Goal: Task Accomplishment & Management: Manage account settings

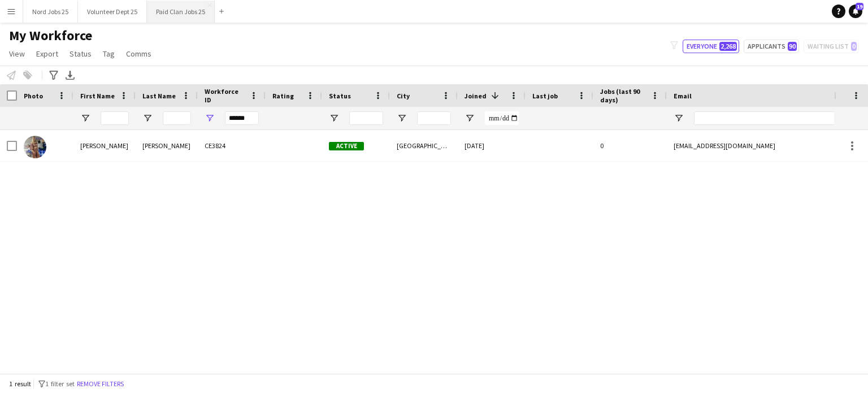
click at [170, 15] on button "Paid Clan Jobs 25 Close" at bounding box center [181, 12] width 68 height 22
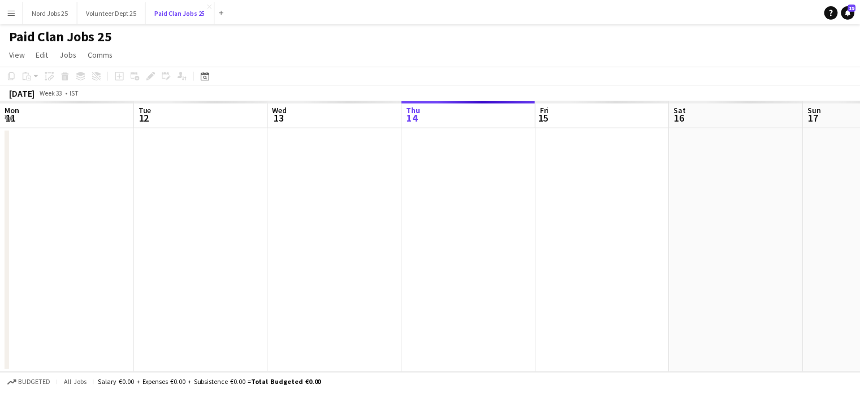
scroll to position [0, 270]
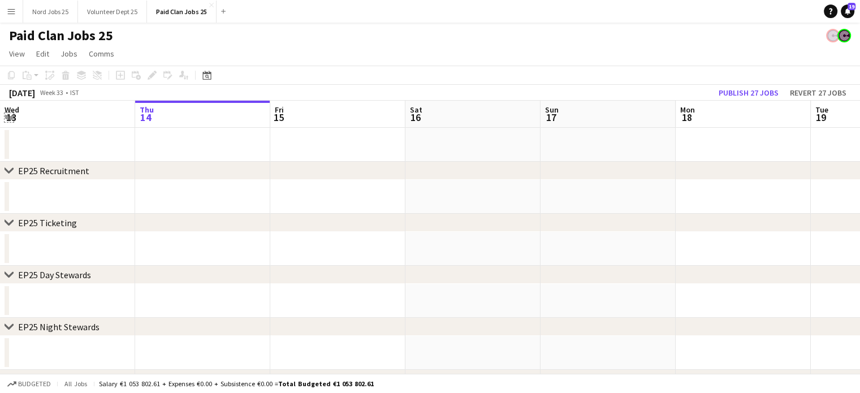
click at [11, 114] on app-icon "Expand/collapse" at bounding box center [9, 116] width 9 height 11
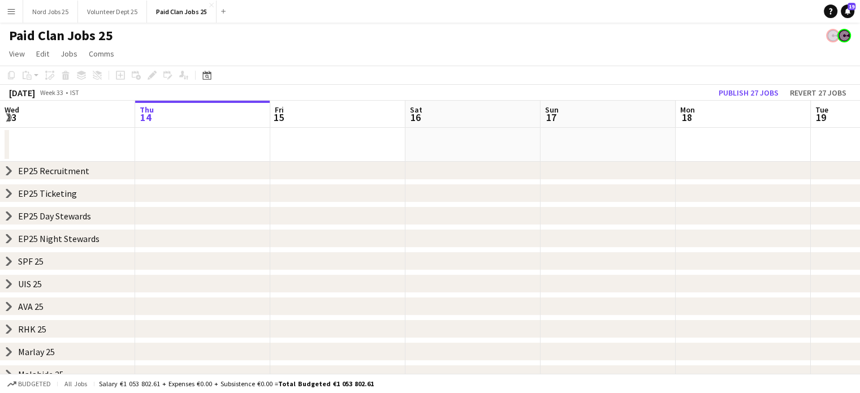
click at [8, 217] on icon "chevron-right" at bounding box center [9, 215] width 9 height 9
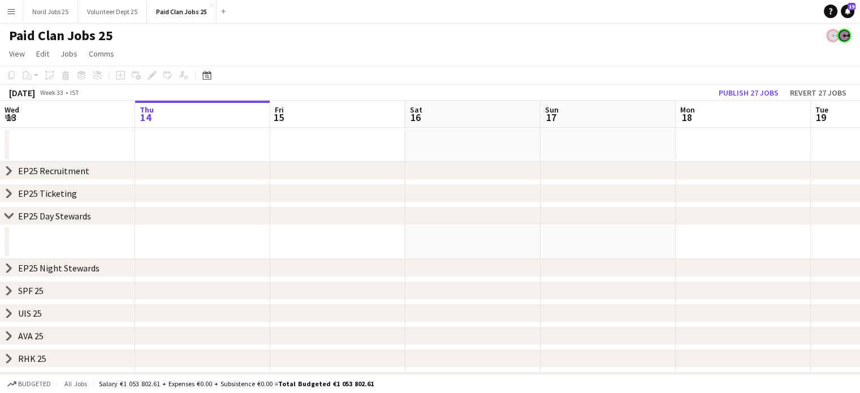
click at [8, 269] on icon "chevron-right" at bounding box center [9, 267] width 9 height 9
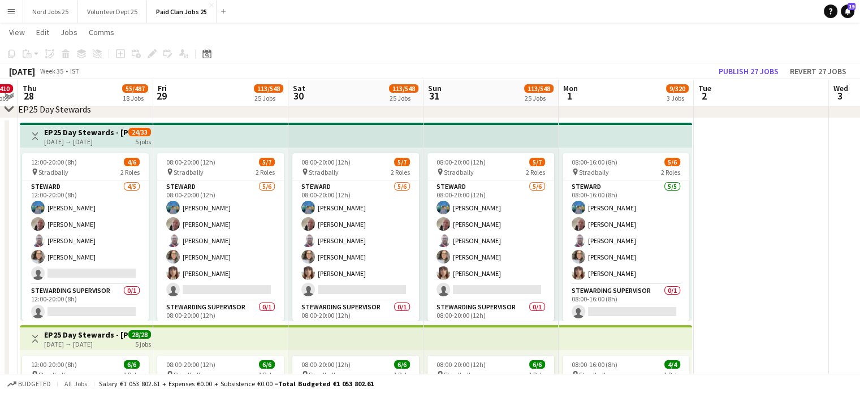
scroll to position [0, 336]
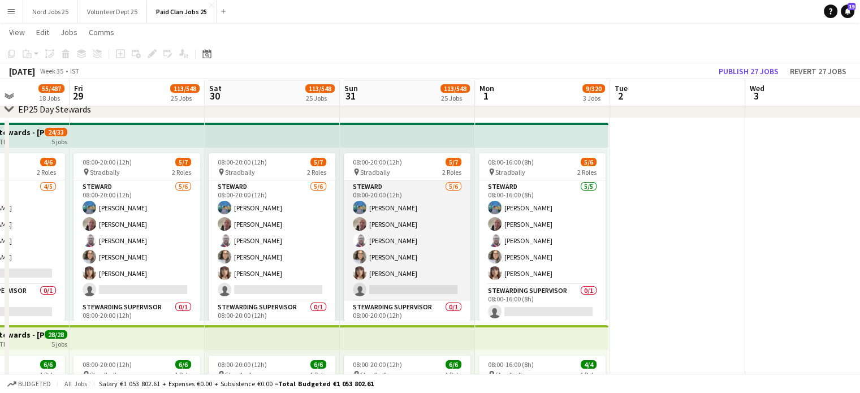
click at [404, 240] on app-card-role "[PERSON_NAME] [DATE] 08:00-20:00 (12h) [PERSON_NAME] [PERSON_NAME] [PERSON_NAME…" at bounding box center [407, 240] width 127 height 120
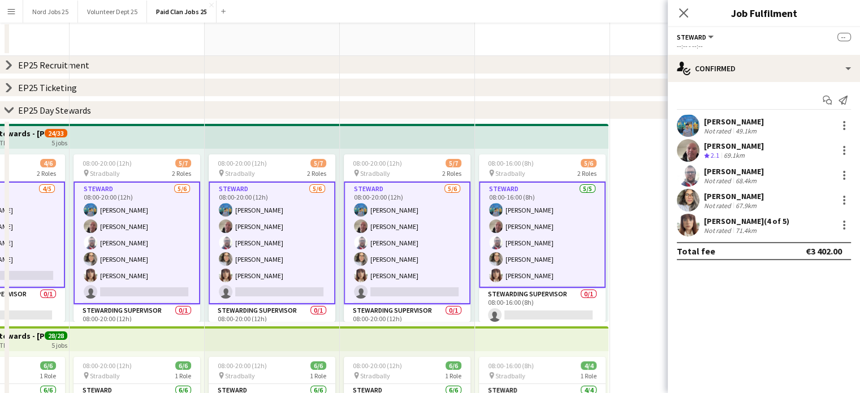
scroll to position [0, 0]
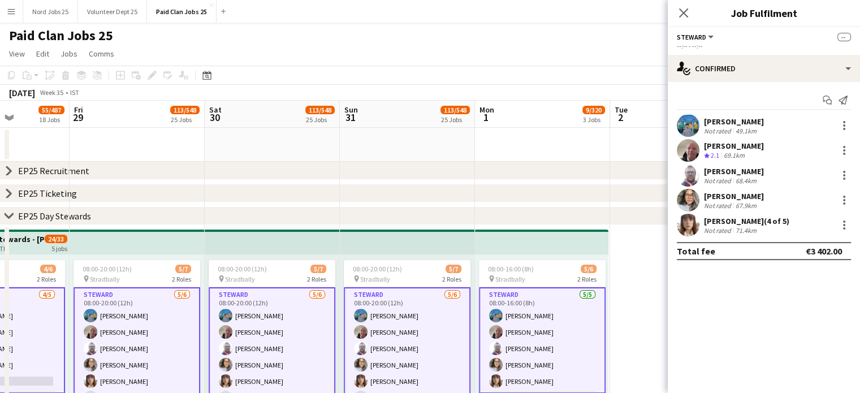
click at [7, 171] on icon "chevron-right" at bounding box center [9, 170] width 9 height 9
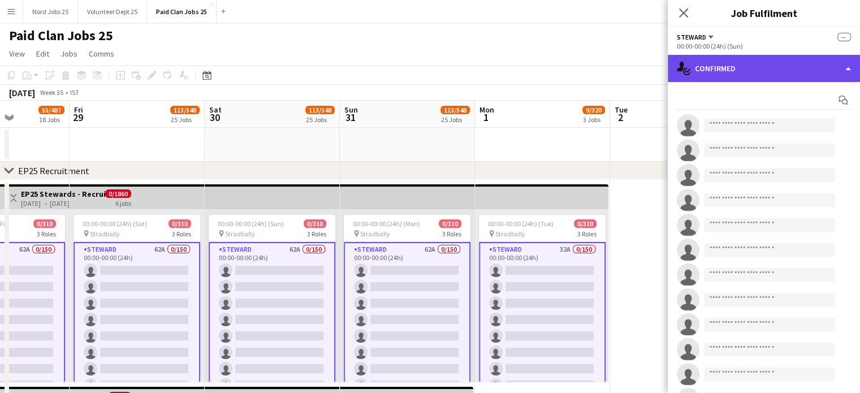
click at [747, 72] on div "single-neutral-actions-check-2 Confirmed" at bounding box center [764, 68] width 192 height 27
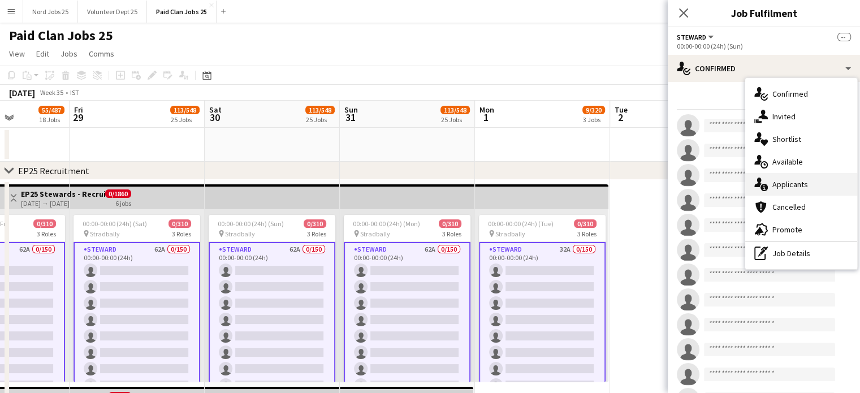
click at [776, 183] on div "single-neutral-actions-information Applicants" at bounding box center [801, 184] width 112 height 23
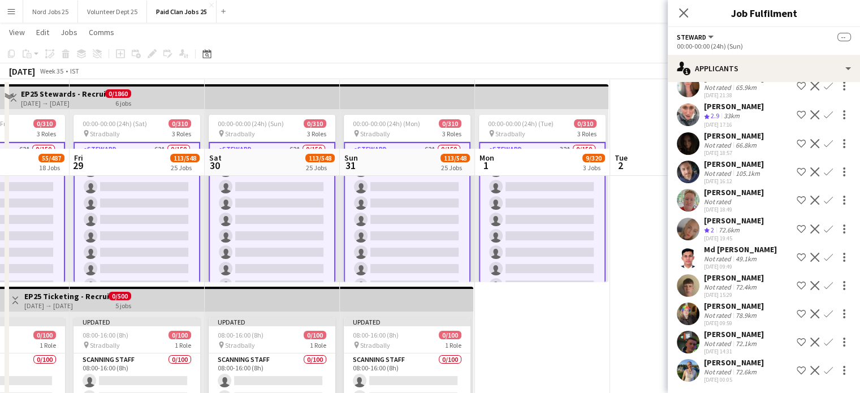
scroll to position [172, 0]
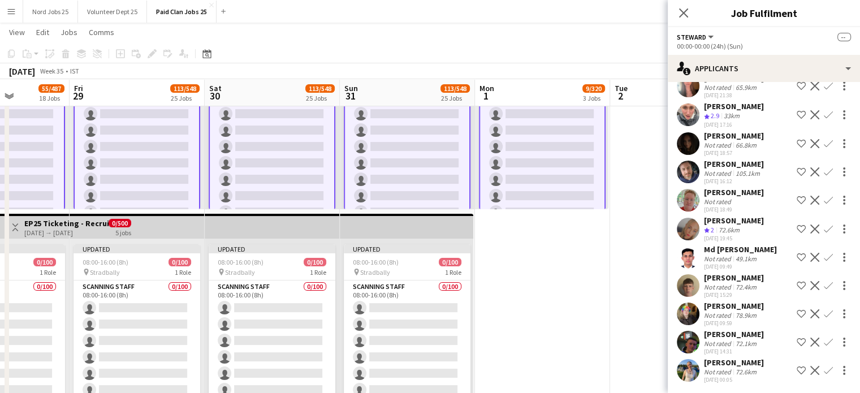
click at [694, 336] on app-user-avatar at bounding box center [688, 342] width 23 height 23
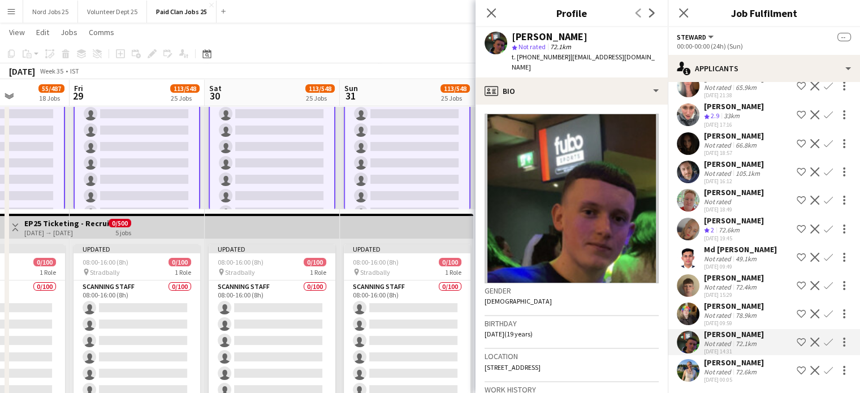
click at [687, 367] on app-user-avatar at bounding box center [688, 370] width 23 height 23
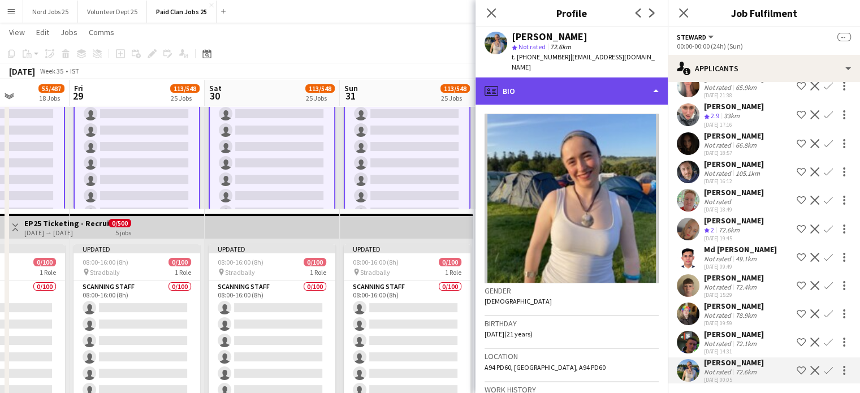
click at [598, 85] on div "profile Bio" at bounding box center [571, 90] width 192 height 27
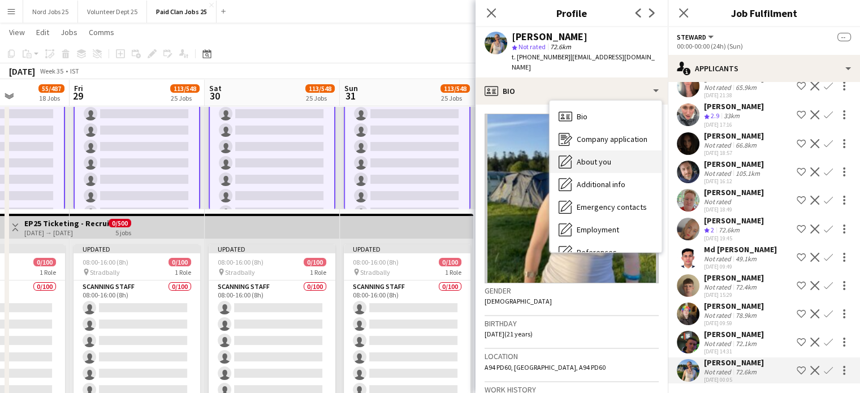
click at [614, 150] on div "About you About you" at bounding box center [606, 161] width 112 height 23
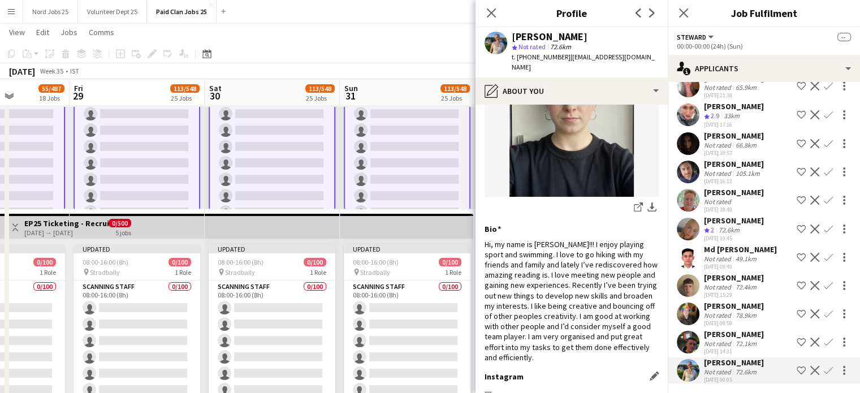
scroll to position [100, 0]
